Goal: Information Seeking & Learning: Learn about a topic

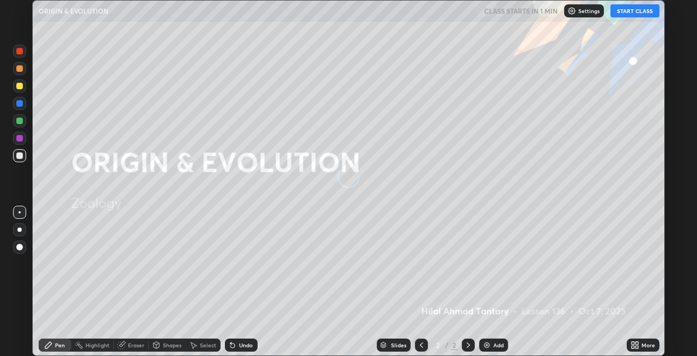
scroll to position [356, 697]
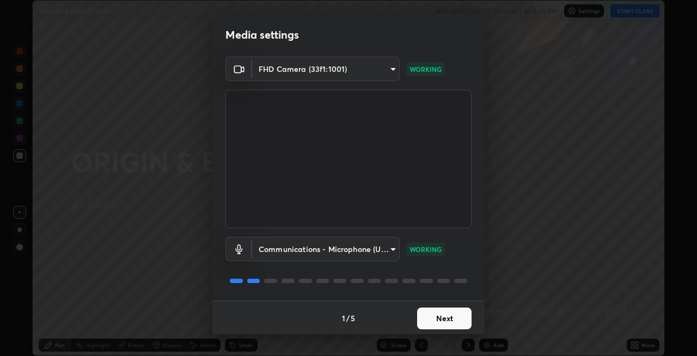
click at [451, 317] on button "Next" at bounding box center [444, 319] width 54 height 22
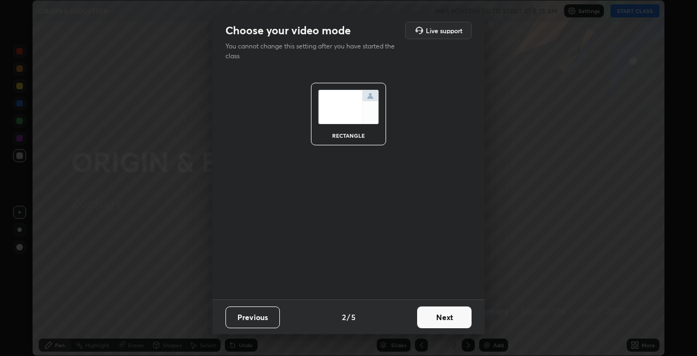
click at [457, 318] on button "Next" at bounding box center [444, 317] width 54 height 22
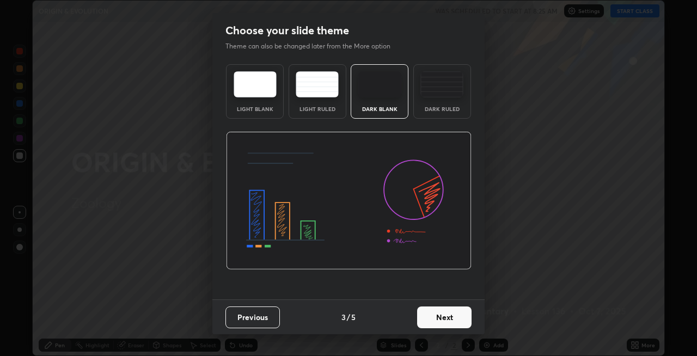
click at [463, 317] on button "Next" at bounding box center [444, 317] width 54 height 22
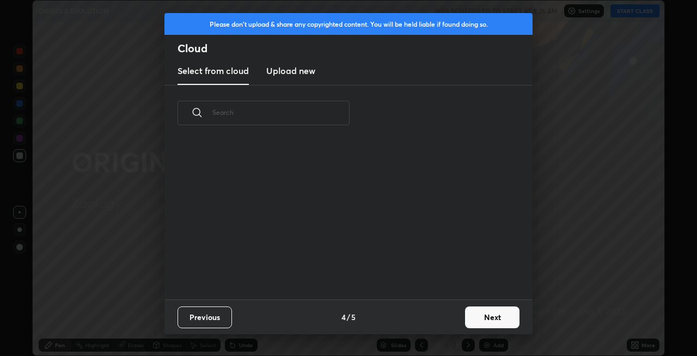
click at [480, 317] on button "Next" at bounding box center [492, 317] width 54 height 22
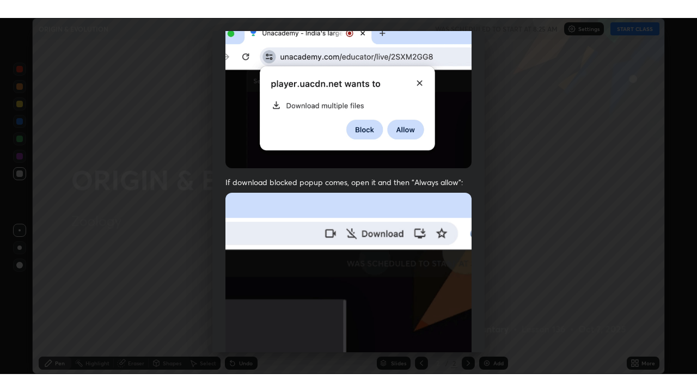
scroll to position [223, 0]
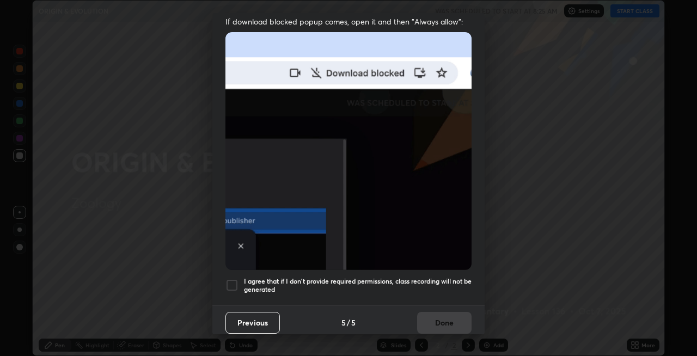
click at [431, 277] on h5 "I agree that if I don't provide required permissions, class recording will not …" at bounding box center [358, 285] width 228 height 17
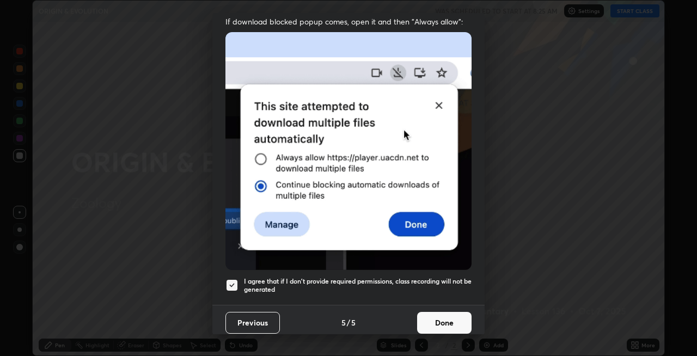
click at [443, 323] on button "Done" at bounding box center [444, 323] width 54 height 22
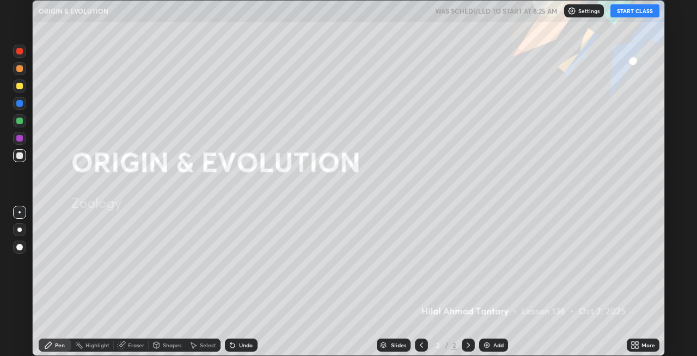
click at [565, 14] on button "START CLASS" at bounding box center [634, 10] width 49 height 13
click at [565, 339] on div "More" at bounding box center [643, 345] width 33 height 13
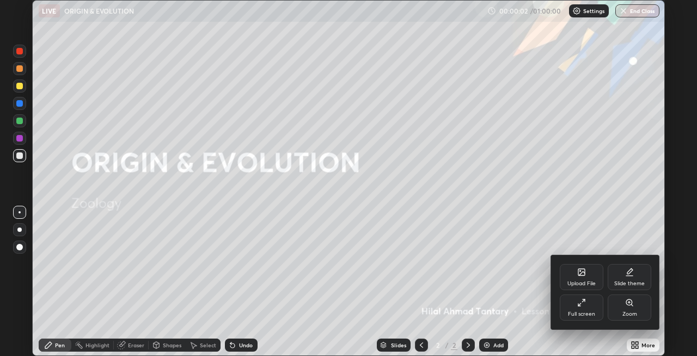
click at [565, 309] on div "Full screen" at bounding box center [582, 307] width 44 height 26
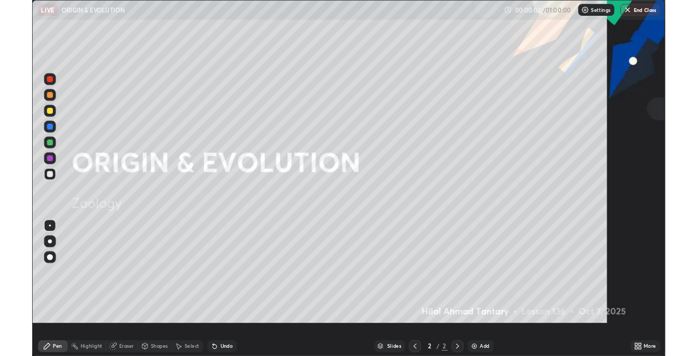
scroll to position [392, 697]
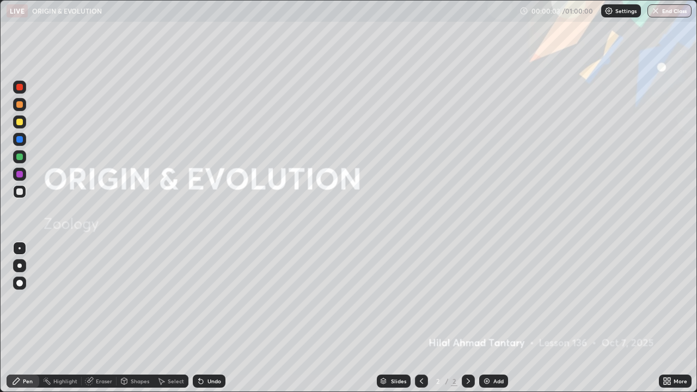
click at [565, 339] on icon at bounding box center [668, 379] width 3 height 3
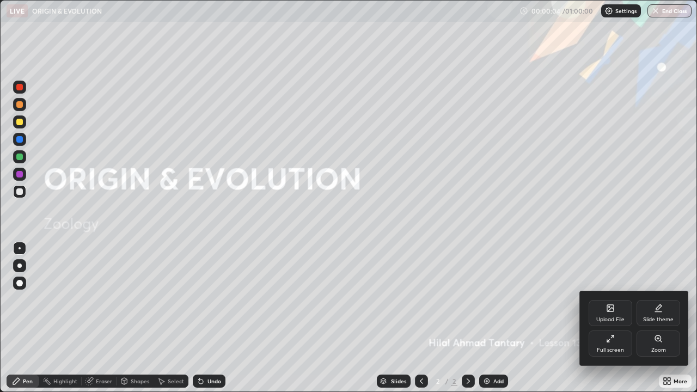
click at [565, 339] on div "Full screen" at bounding box center [610, 343] width 44 height 26
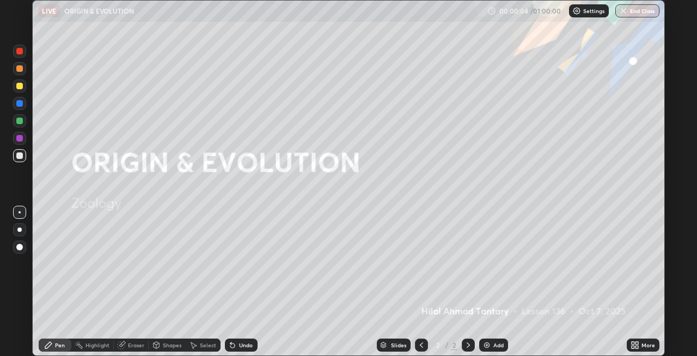
scroll to position [54078, 53737]
click at [20, 229] on div at bounding box center [19, 230] width 4 height 4
click at [20, 230] on div at bounding box center [19, 230] width 4 height 4
click at [231, 339] on icon at bounding box center [232, 345] width 4 height 4
click at [239, 339] on div "Undo" at bounding box center [246, 344] width 14 height 5
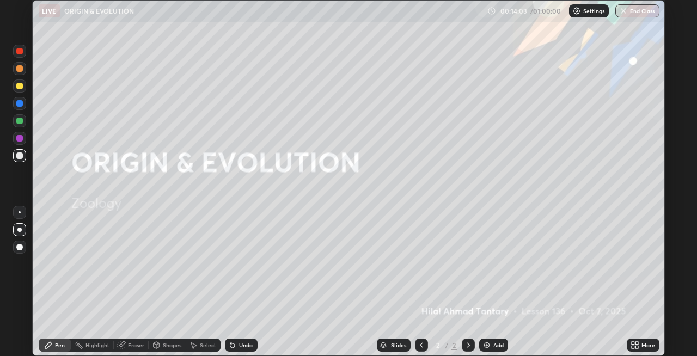
click at [239, 339] on div "Undo" at bounding box center [246, 344] width 14 height 5
click at [20, 120] on div at bounding box center [19, 121] width 7 height 7
click at [243, 339] on div "Undo" at bounding box center [246, 344] width 14 height 5
click at [244, 339] on div "Undo" at bounding box center [241, 345] width 33 height 13
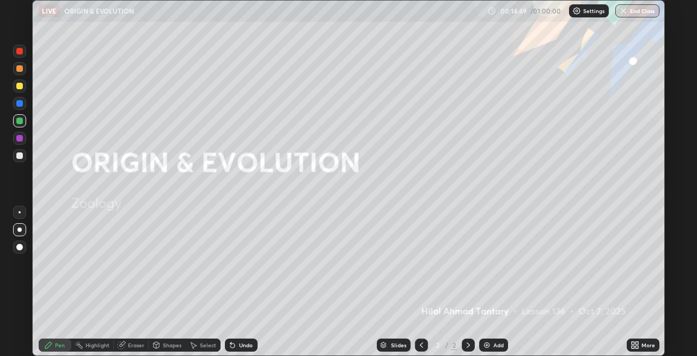
click at [247, 339] on div "Undo" at bounding box center [246, 344] width 14 height 5
click at [249, 339] on div "Undo" at bounding box center [241, 345] width 33 height 13
click at [245, 339] on div "Undo" at bounding box center [246, 344] width 14 height 5
click at [20, 138] on div at bounding box center [19, 138] width 7 height 7
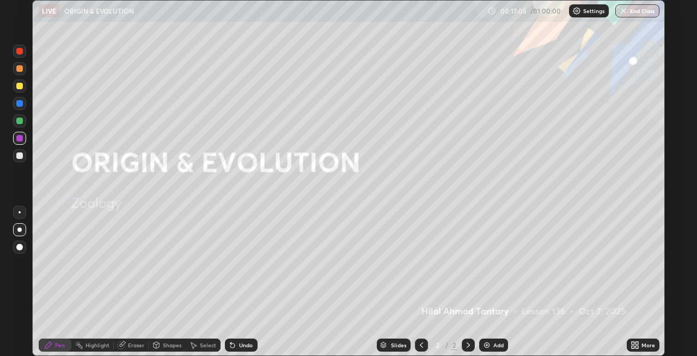
click at [21, 124] on div at bounding box center [19, 121] width 7 height 7
click at [165, 339] on div "Shapes" at bounding box center [172, 344] width 19 height 5
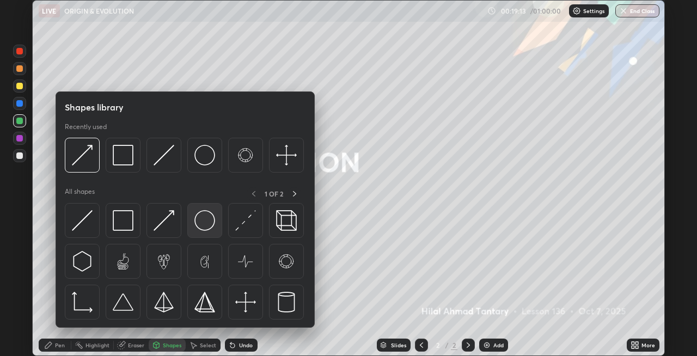
click at [202, 229] on img at bounding box center [204, 220] width 21 height 21
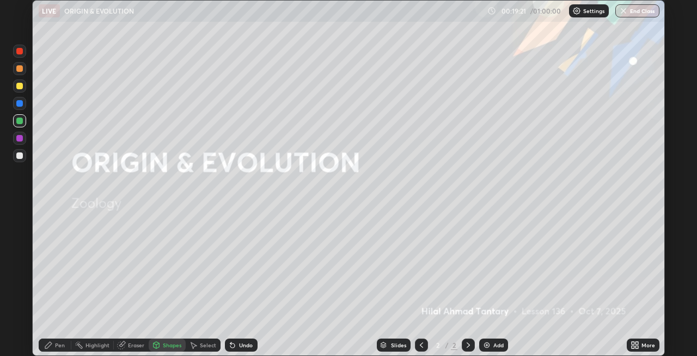
click at [58, 339] on div "Pen" at bounding box center [60, 344] width 10 height 5
click at [484, 339] on img at bounding box center [486, 345] width 9 height 9
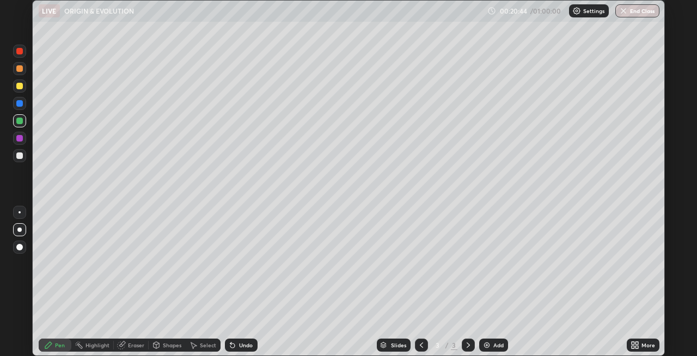
click at [20, 103] on div at bounding box center [19, 103] width 7 height 7
click at [21, 88] on div at bounding box center [19, 86] width 7 height 7
click at [163, 339] on div "Shapes" at bounding box center [172, 344] width 19 height 5
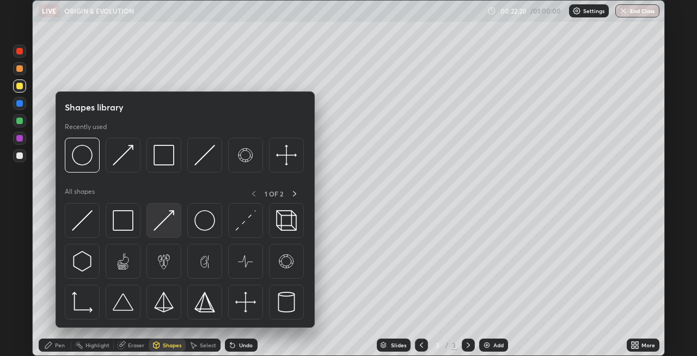
click at [161, 220] on img at bounding box center [164, 220] width 21 height 21
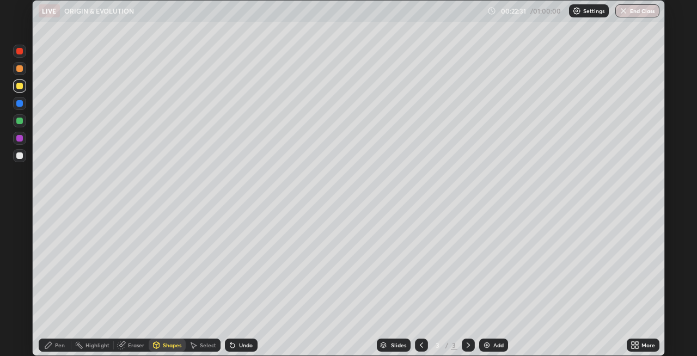
click at [251, 339] on div "Undo" at bounding box center [246, 344] width 14 height 5
click at [63, 339] on div "Pen" at bounding box center [60, 344] width 10 height 5
click at [18, 70] on div at bounding box center [19, 68] width 7 height 7
click at [20, 50] on div at bounding box center [19, 51] width 7 height 7
click at [480, 339] on div "Add" at bounding box center [493, 345] width 29 height 13
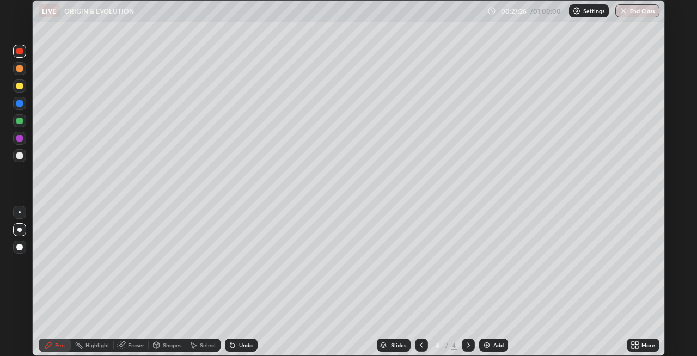
click at [20, 52] on div at bounding box center [19, 51] width 7 height 7
click at [19, 103] on div at bounding box center [19, 103] width 7 height 7
click at [167, 339] on div "Shapes" at bounding box center [172, 344] width 19 height 5
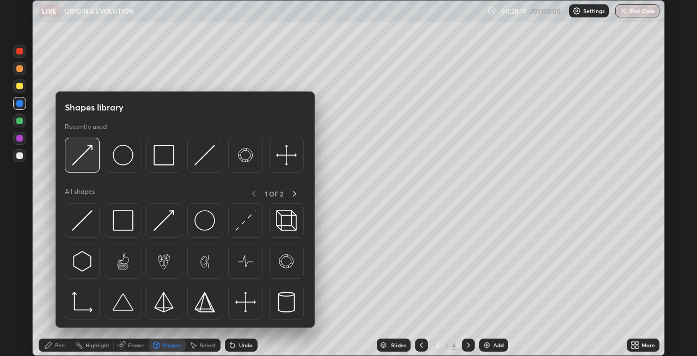
click at [83, 161] on img at bounding box center [82, 155] width 21 height 21
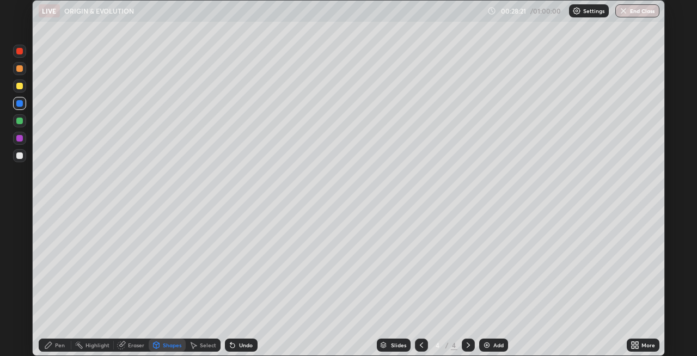
click at [56, 339] on div "Pen" at bounding box center [60, 344] width 10 height 5
click at [236, 339] on div "Undo" at bounding box center [241, 345] width 33 height 13
click at [235, 339] on icon at bounding box center [232, 345] width 9 height 9
click at [237, 339] on div "Undo" at bounding box center [241, 345] width 33 height 13
click at [240, 339] on div "Undo" at bounding box center [246, 344] width 14 height 5
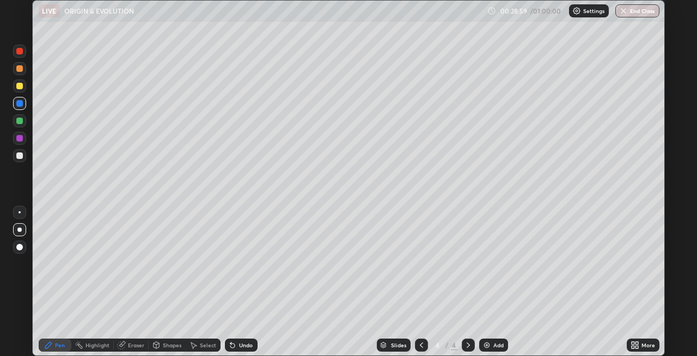
click at [167, 339] on div "Shapes" at bounding box center [172, 344] width 19 height 5
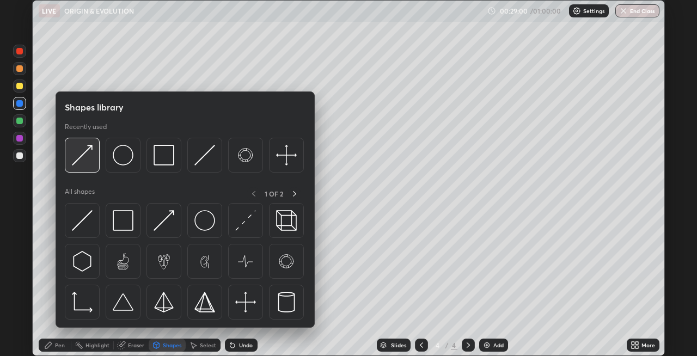
click at [90, 168] on div at bounding box center [82, 155] width 35 height 35
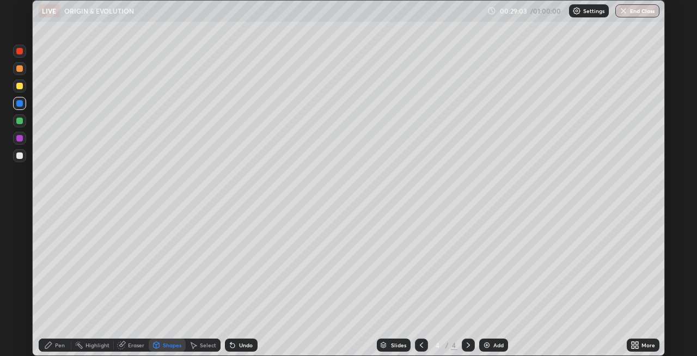
click at [61, 339] on div "Pen" at bounding box center [60, 344] width 10 height 5
click at [22, 121] on div at bounding box center [19, 121] width 7 height 7
click at [163, 339] on div "Shapes" at bounding box center [172, 344] width 19 height 5
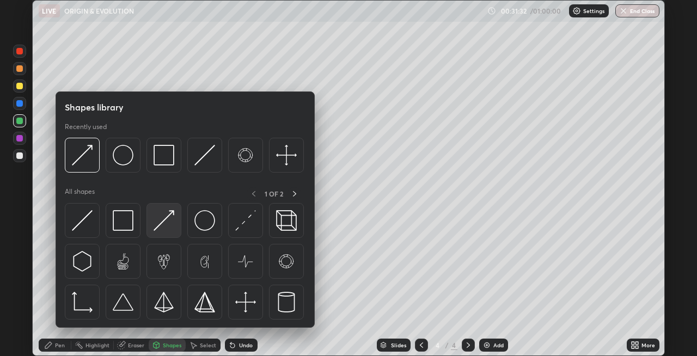
click at [157, 228] on img at bounding box center [164, 220] width 21 height 21
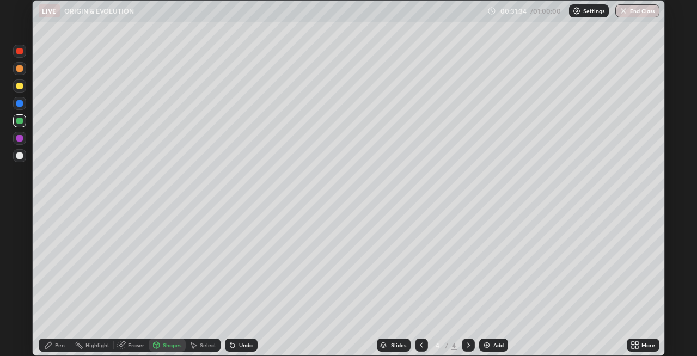
click at [60, 339] on div "Pen" at bounding box center [60, 344] width 10 height 5
click at [167, 339] on div "Shapes" at bounding box center [172, 344] width 19 height 5
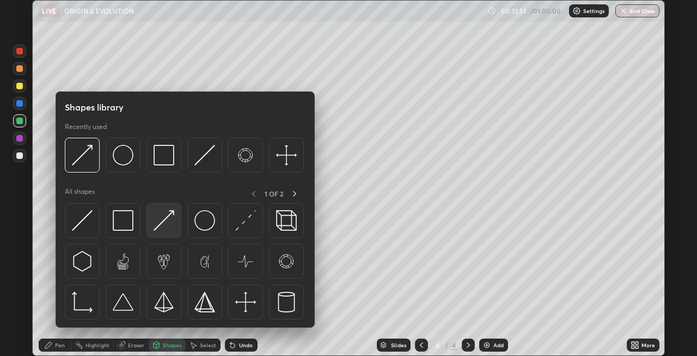
click at [170, 220] on img at bounding box center [164, 220] width 21 height 21
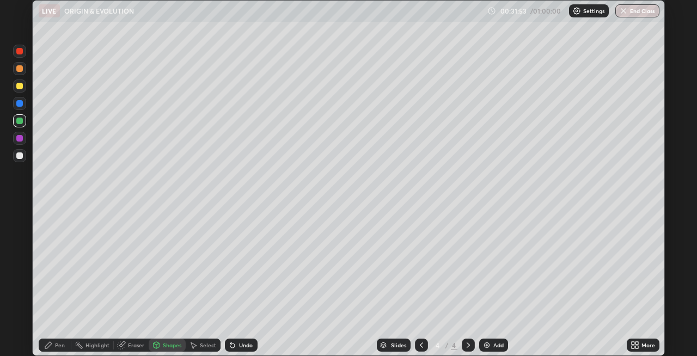
click at [58, 339] on div "Pen" at bounding box center [60, 344] width 10 height 5
click at [173, 339] on div "Shapes" at bounding box center [172, 344] width 19 height 5
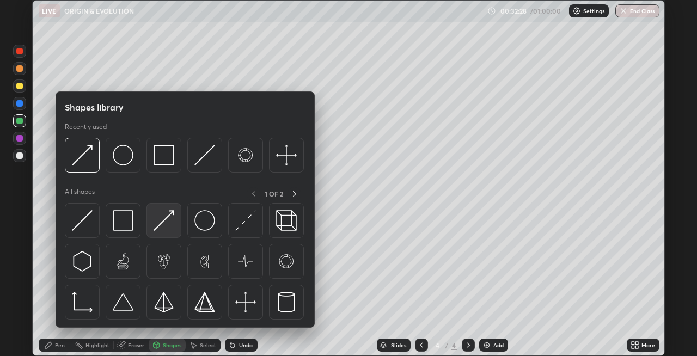
click at [161, 219] on img at bounding box center [164, 220] width 21 height 21
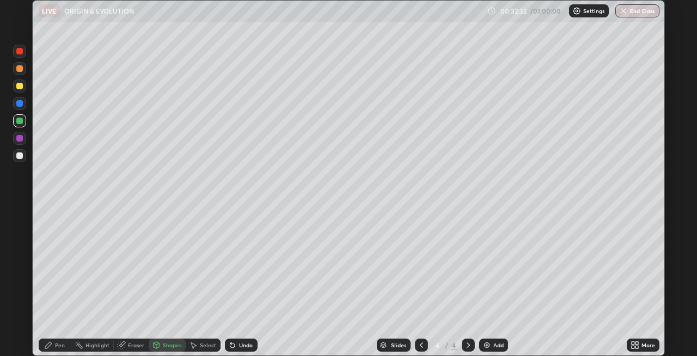
click at [57, 339] on div "Pen" at bounding box center [55, 345] width 33 height 13
click at [19, 87] on div at bounding box center [19, 86] width 7 height 7
click at [163, 339] on div "Shapes" at bounding box center [172, 344] width 19 height 5
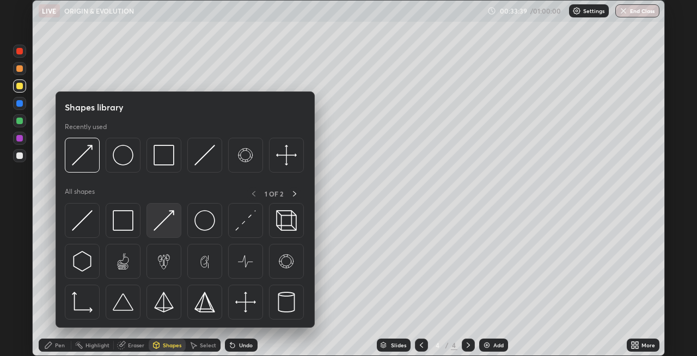
click at [158, 228] on img at bounding box center [164, 220] width 21 height 21
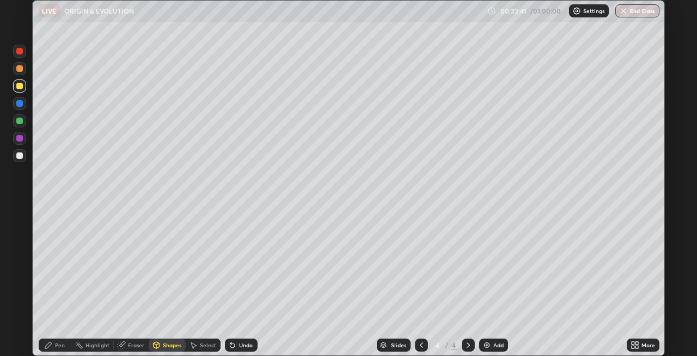
click at [56, 339] on div "Pen" at bounding box center [60, 344] width 10 height 5
click at [20, 68] on div at bounding box center [19, 68] width 7 height 7
click at [20, 70] on div at bounding box center [19, 68] width 7 height 7
click at [18, 85] on div at bounding box center [19, 86] width 7 height 7
click at [21, 51] on div at bounding box center [19, 51] width 7 height 7
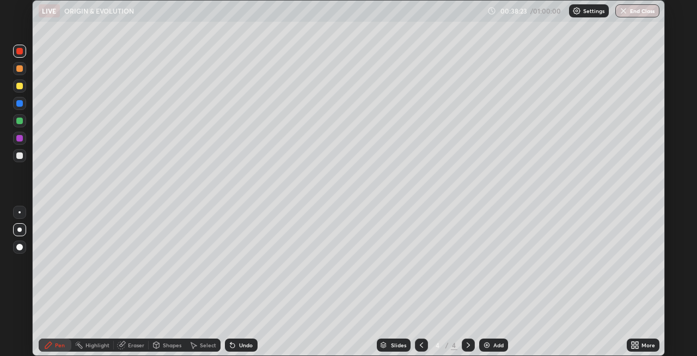
click at [18, 120] on div at bounding box center [19, 121] width 7 height 7
click at [19, 138] on div at bounding box center [19, 138] width 7 height 7
click at [16, 154] on div at bounding box center [19, 155] width 7 height 7
click at [20, 50] on div at bounding box center [19, 51] width 7 height 7
click at [20, 100] on div at bounding box center [19, 103] width 7 height 7
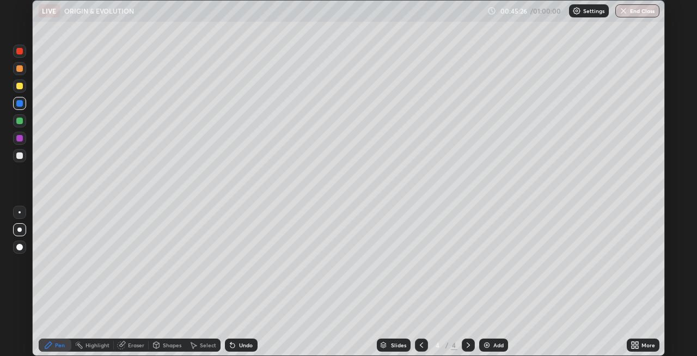
click at [19, 157] on div at bounding box center [19, 155] width 7 height 7
click at [483, 339] on img at bounding box center [486, 345] width 9 height 9
click at [158, 339] on icon at bounding box center [156, 344] width 6 height 2
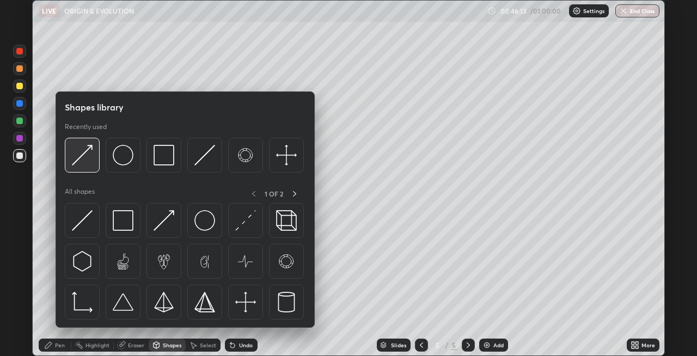
click at [90, 165] on div at bounding box center [82, 155] width 35 height 35
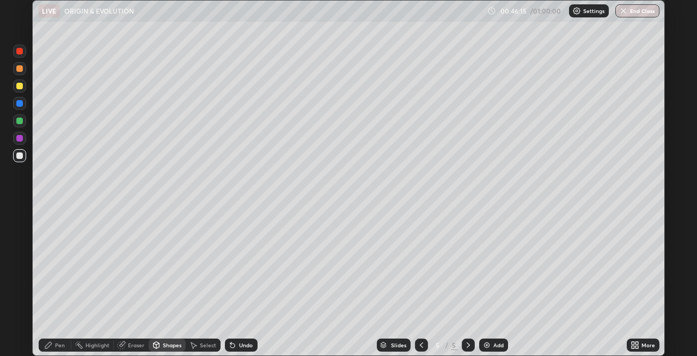
click at [161, 339] on div "Shapes" at bounding box center [167, 345] width 37 height 13
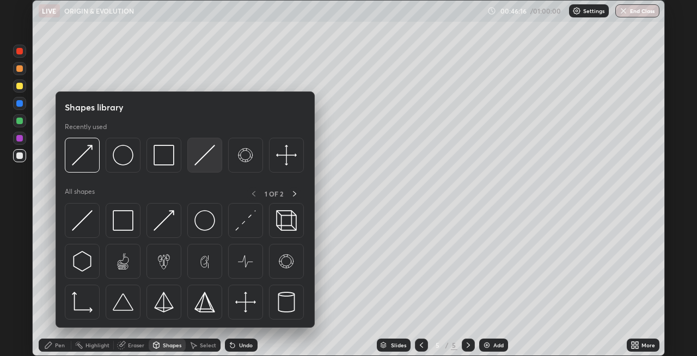
click at [197, 161] on img at bounding box center [204, 155] width 21 height 21
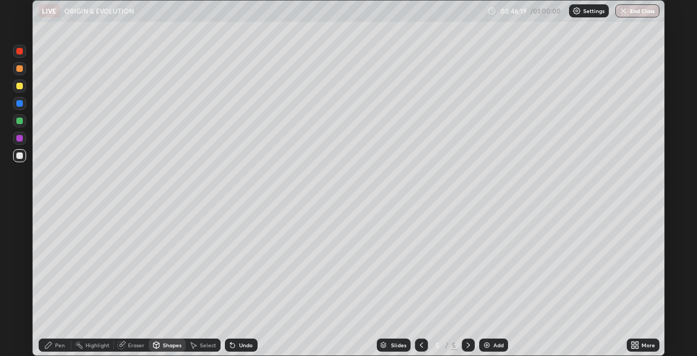
click at [59, 339] on div "Pen" at bounding box center [60, 344] width 10 height 5
click at [21, 85] on div at bounding box center [19, 86] width 7 height 7
click at [234, 339] on icon at bounding box center [232, 345] width 9 height 9
click at [164, 339] on div "Shapes" at bounding box center [172, 344] width 19 height 5
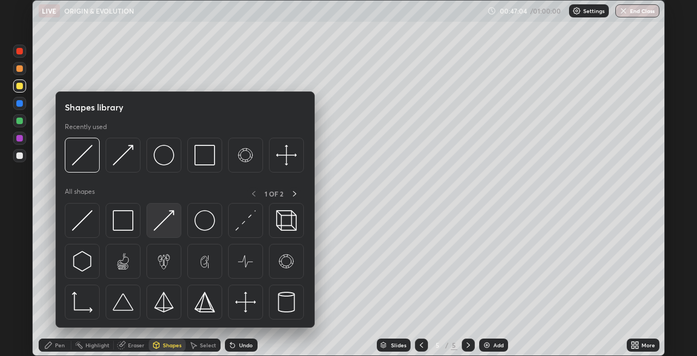
click at [159, 228] on img at bounding box center [164, 220] width 21 height 21
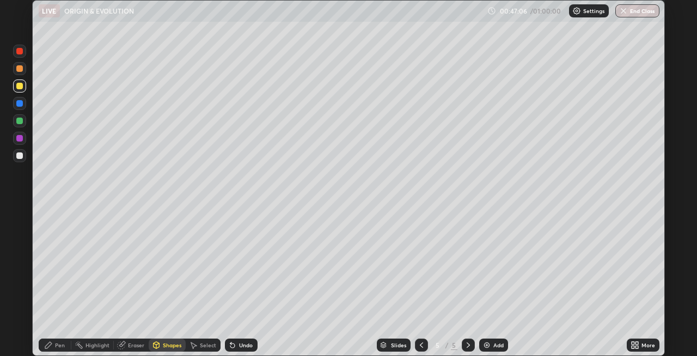
click at [59, 339] on div "Pen" at bounding box center [60, 344] width 10 height 5
click at [169, 339] on div "Shapes" at bounding box center [172, 344] width 19 height 5
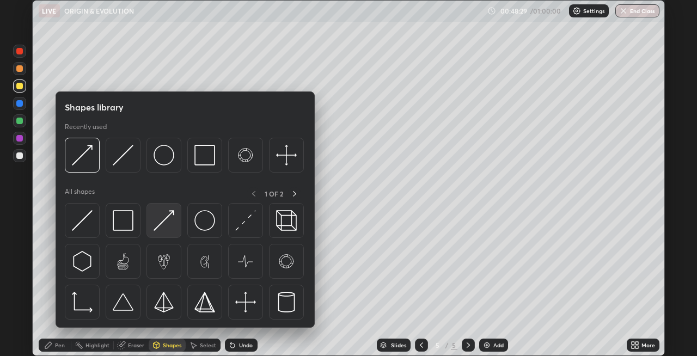
click at [165, 225] on img at bounding box center [164, 220] width 21 height 21
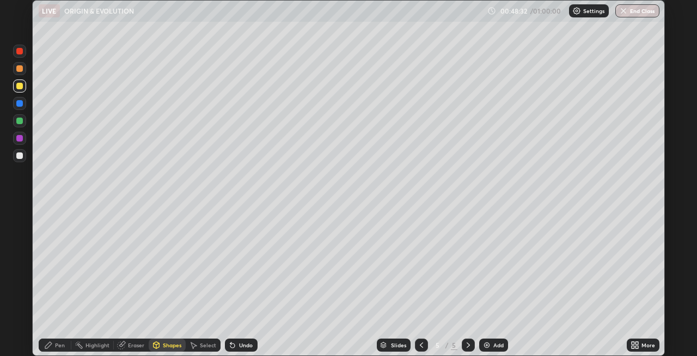
click at [57, 339] on div "Pen" at bounding box center [60, 344] width 10 height 5
click at [20, 49] on div at bounding box center [19, 51] width 7 height 7
click at [157, 339] on icon at bounding box center [156, 344] width 6 height 2
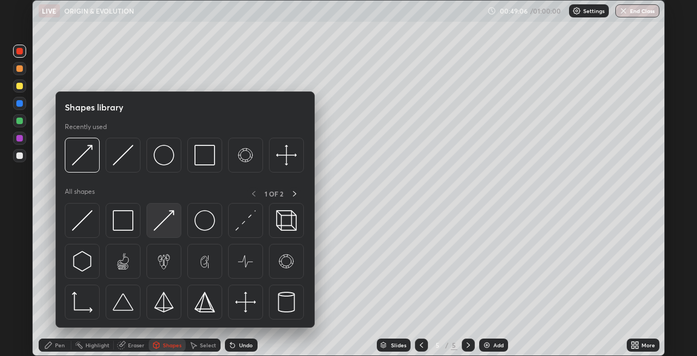
click at [156, 226] on img at bounding box center [164, 220] width 21 height 21
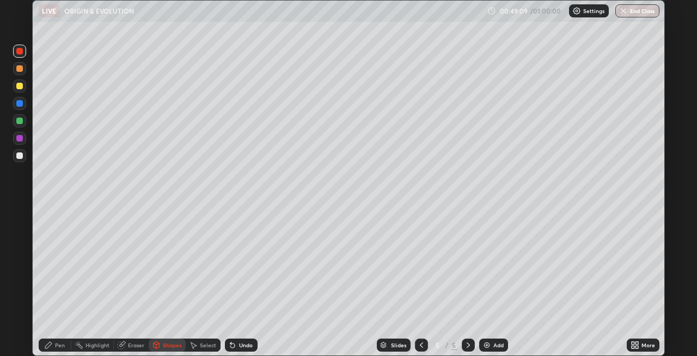
click at [55, 339] on div "Pen" at bounding box center [60, 344] width 10 height 5
click at [236, 339] on div "Undo" at bounding box center [241, 345] width 33 height 13
click at [240, 339] on div "Undo" at bounding box center [246, 344] width 14 height 5
click at [239, 339] on div "Undo" at bounding box center [246, 344] width 14 height 5
click at [161, 339] on div "Shapes" at bounding box center [167, 345] width 37 height 13
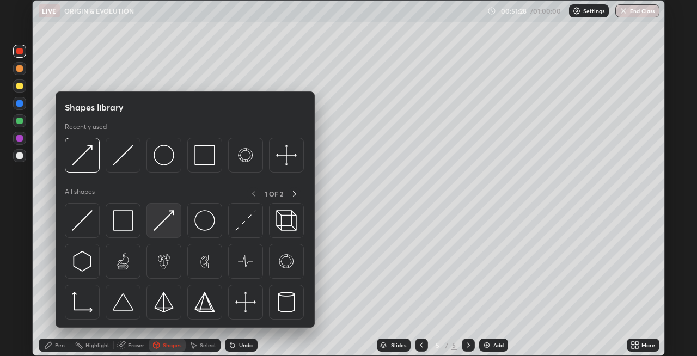
click at [162, 226] on img at bounding box center [164, 220] width 21 height 21
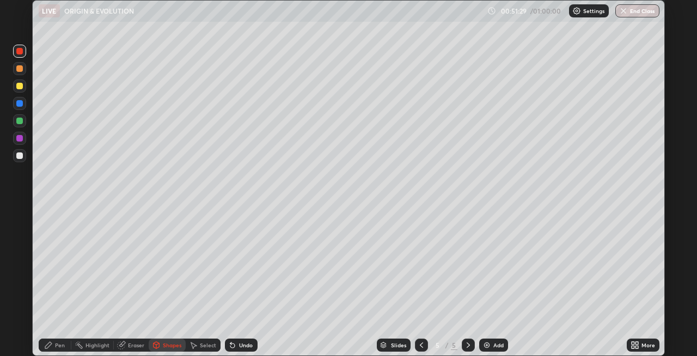
click at [60, 339] on div "Pen" at bounding box center [60, 344] width 10 height 5
click at [164, 339] on div "Shapes" at bounding box center [172, 344] width 19 height 5
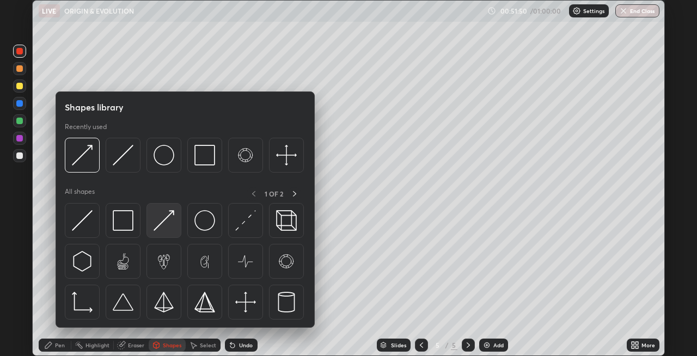
click at [164, 227] on img at bounding box center [164, 220] width 21 height 21
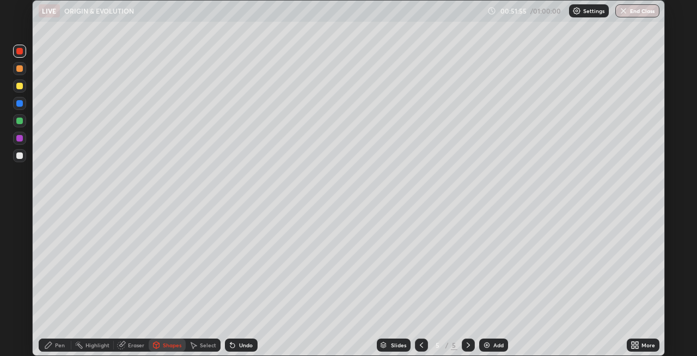
click at [59, 339] on div "Pen" at bounding box center [60, 344] width 10 height 5
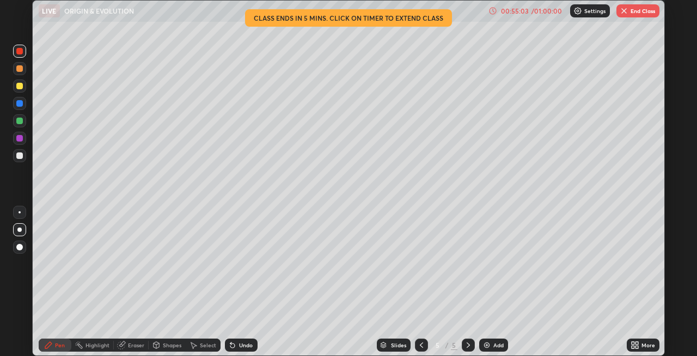
click at [163, 339] on div "Shapes" at bounding box center [172, 344] width 19 height 5
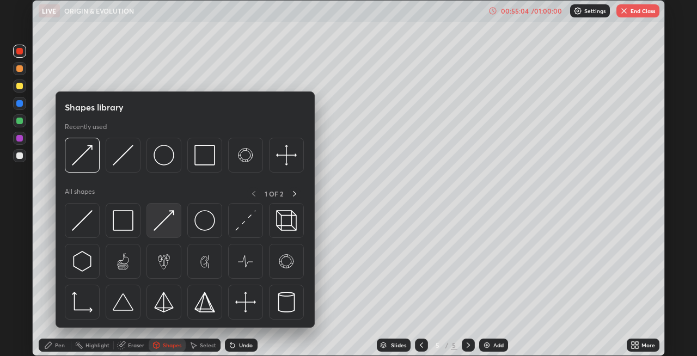
click at [164, 230] on img at bounding box center [164, 220] width 21 height 21
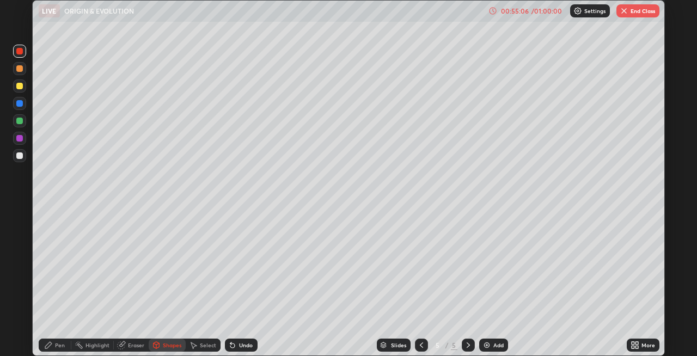
click at [58, 339] on div "Pen" at bounding box center [55, 345] width 33 height 13
click at [164, 339] on div "Shapes" at bounding box center [172, 344] width 19 height 5
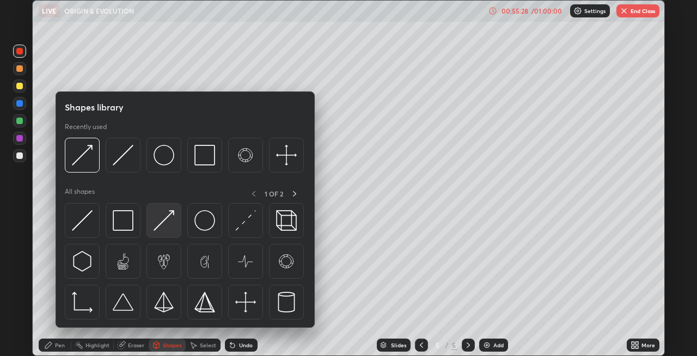
click at [169, 223] on img at bounding box center [164, 220] width 21 height 21
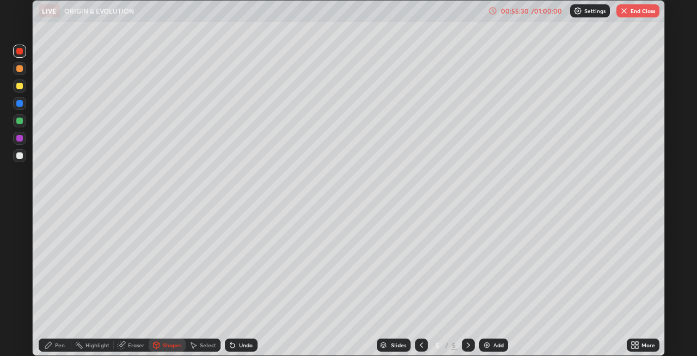
click at [55, 339] on div "Pen" at bounding box center [60, 344] width 10 height 5
click at [17, 154] on div at bounding box center [19, 155] width 7 height 7
click at [20, 121] on div at bounding box center [19, 121] width 7 height 7
click at [169, 339] on div "Shapes" at bounding box center [172, 344] width 19 height 5
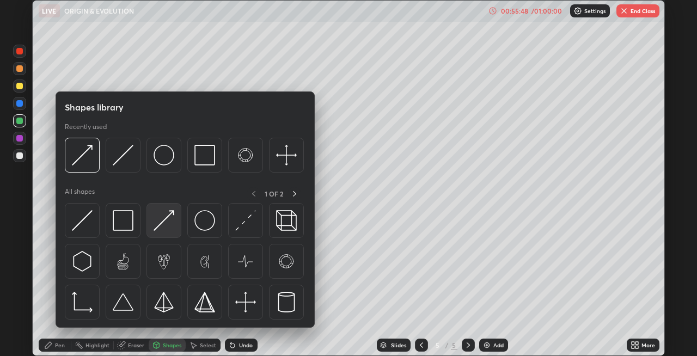
click at [165, 229] on img at bounding box center [164, 220] width 21 height 21
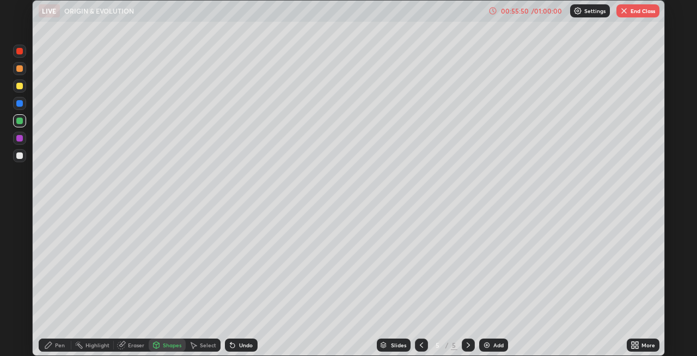
click at [61, 339] on div "Pen" at bounding box center [60, 344] width 10 height 5
click at [21, 138] on div at bounding box center [19, 138] width 7 height 7
click at [163, 339] on div "Shapes" at bounding box center [172, 344] width 19 height 5
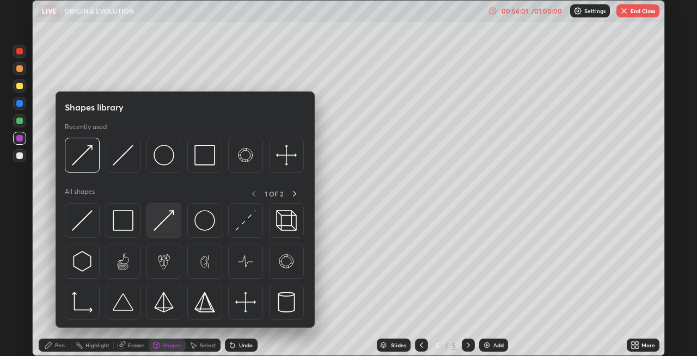
click at [157, 224] on img at bounding box center [164, 220] width 21 height 21
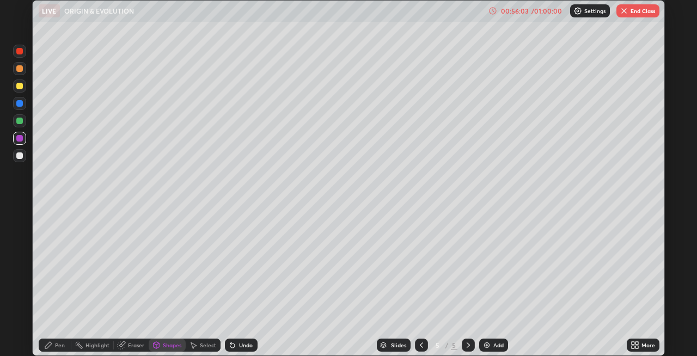
click at [19, 120] on div at bounding box center [19, 121] width 7 height 7
click at [16, 105] on div at bounding box center [19, 103] width 7 height 7
click at [245, 339] on div "Undo" at bounding box center [241, 345] width 33 height 13
click at [61, 339] on div "Pen" at bounding box center [60, 344] width 10 height 5
click at [248, 339] on div "Undo" at bounding box center [246, 344] width 14 height 5
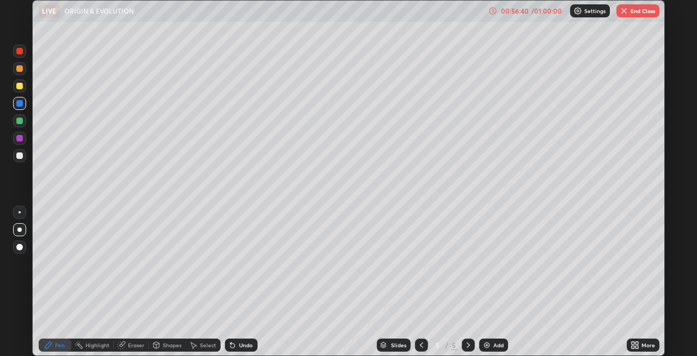
click at [19, 122] on div at bounding box center [19, 121] width 7 height 7
click at [19, 89] on div at bounding box center [19, 86] width 7 height 7
click at [14, 157] on div at bounding box center [19, 155] width 13 height 13
click at [159, 339] on icon at bounding box center [156, 345] width 9 height 9
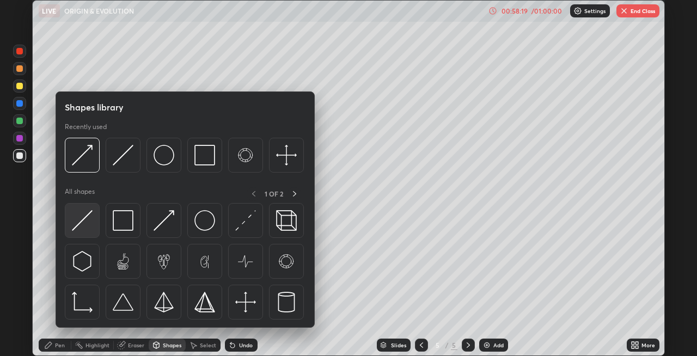
click at [84, 224] on img at bounding box center [82, 220] width 21 height 21
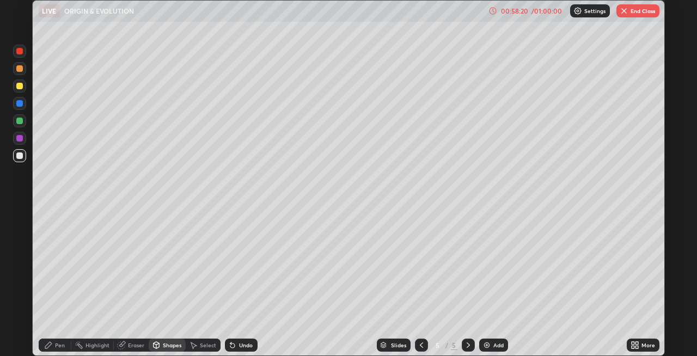
click at [163, 339] on div "Shapes" at bounding box center [172, 344] width 19 height 5
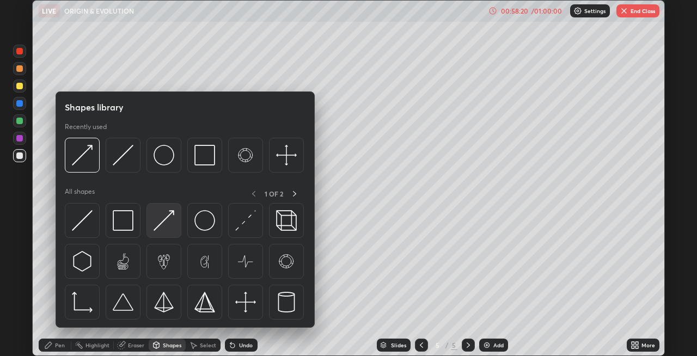
click at [165, 225] on img at bounding box center [164, 220] width 21 height 21
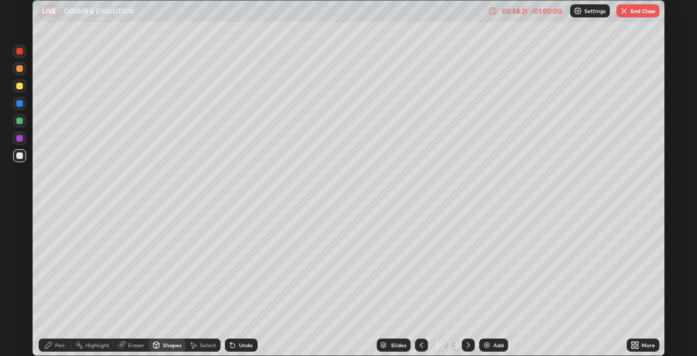
click at [52, 339] on icon at bounding box center [48, 345] width 9 height 9
click at [20, 104] on div at bounding box center [19, 103] width 7 height 7
click at [165, 339] on div "Shapes" at bounding box center [172, 344] width 19 height 5
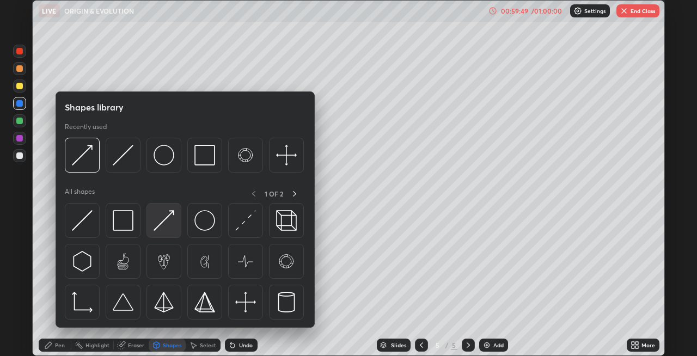
click at [158, 225] on img at bounding box center [164, 220] width 21 height 21
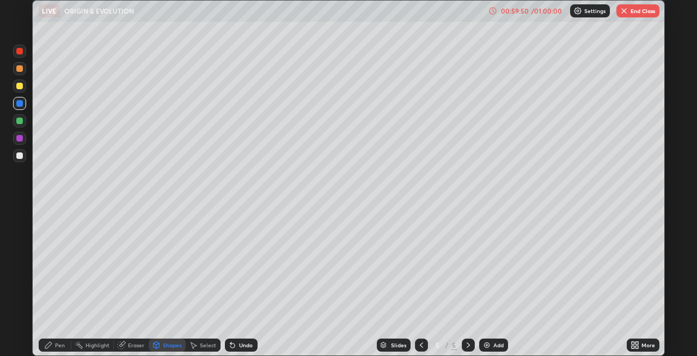
click at [58, 339] on div "Pen" at bounding box center [60, 344] width 10 height 5
click at [20, 53] on div at bounding box center [19, 51] width 7 height 7
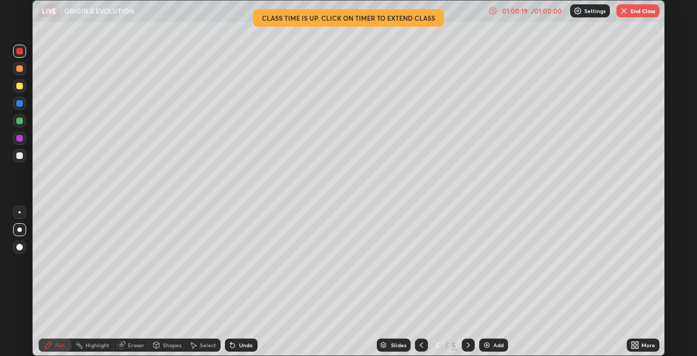
click at [242, 339] on div "Undo" at bounding box center [246, 344] width 14 height 5
click at [241, 339] on div "Undo" at bounding box center [246, 344] width 14 height 5
click at [18, 87] on div at bounding box center [19, 86] width 7 height 7
click at [565, 11] on img "button" at bounding box center [623, 11] width 9 height 9
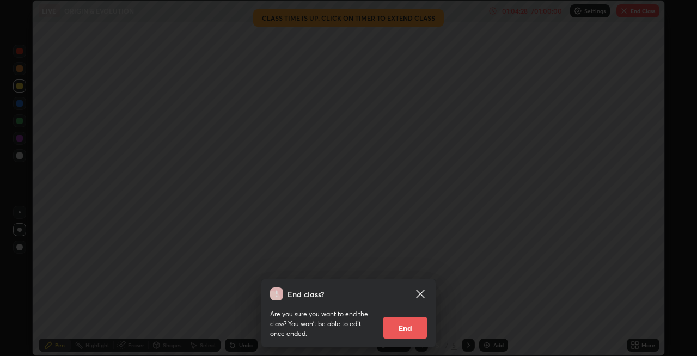
click at [410, 326] on button "End" at bounding box center [405, 328] width 44 height 22
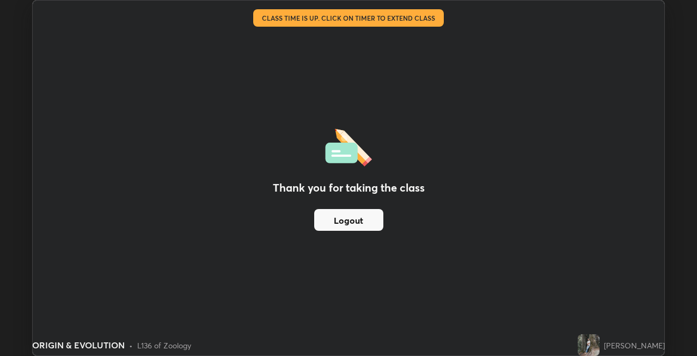
click at [377, 221] on button "Logout" at bounding box center [348, 220] width 69 height 22
